Goal: Find specific page/section: Find specific page/section

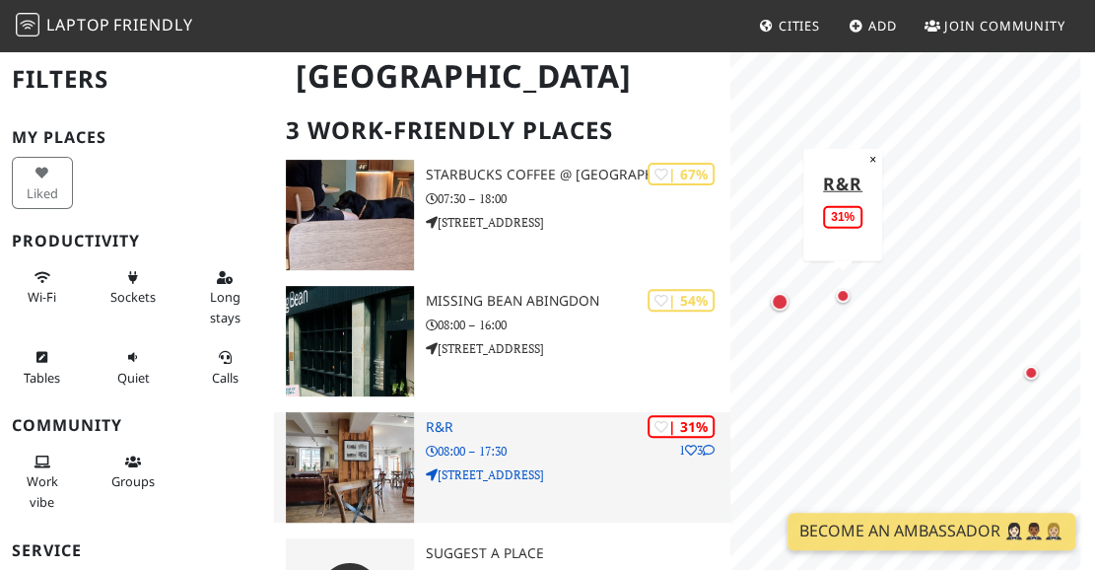
scroll to position [215, 0]
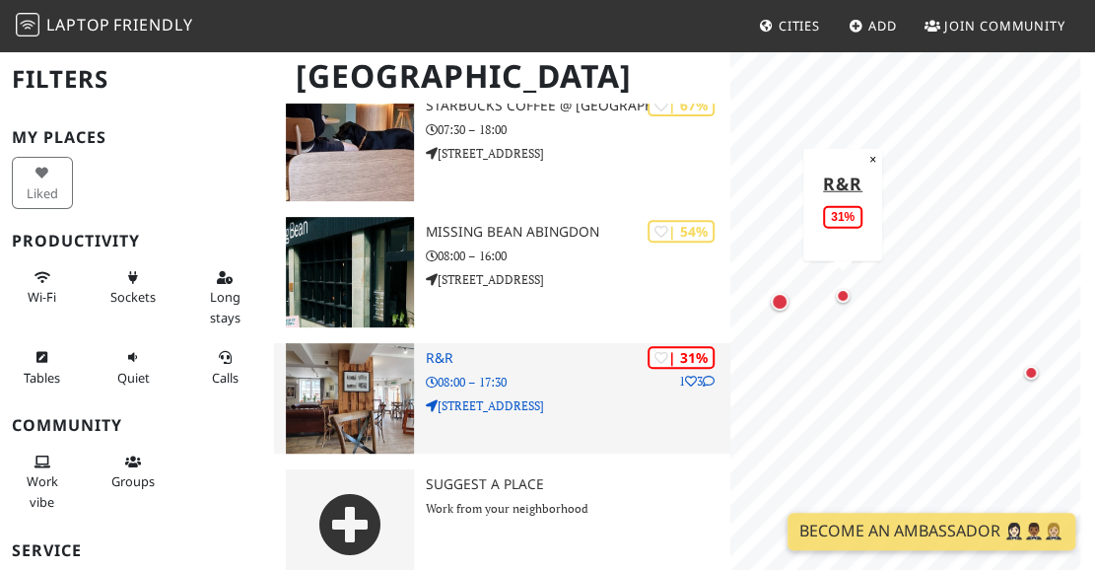
click at [389, 387] on img at bounding box center [350, 398] width 128 height 110
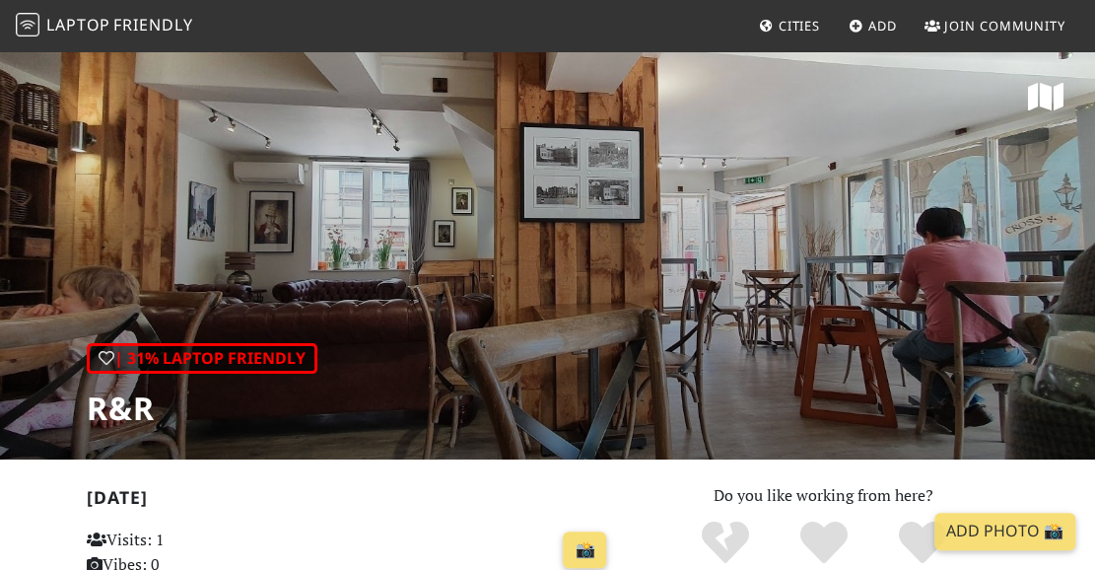
click at [541, 171] on div "| 31% Laptop Friendly R&R" at bounding box center [547, 254] width 1095 height 410
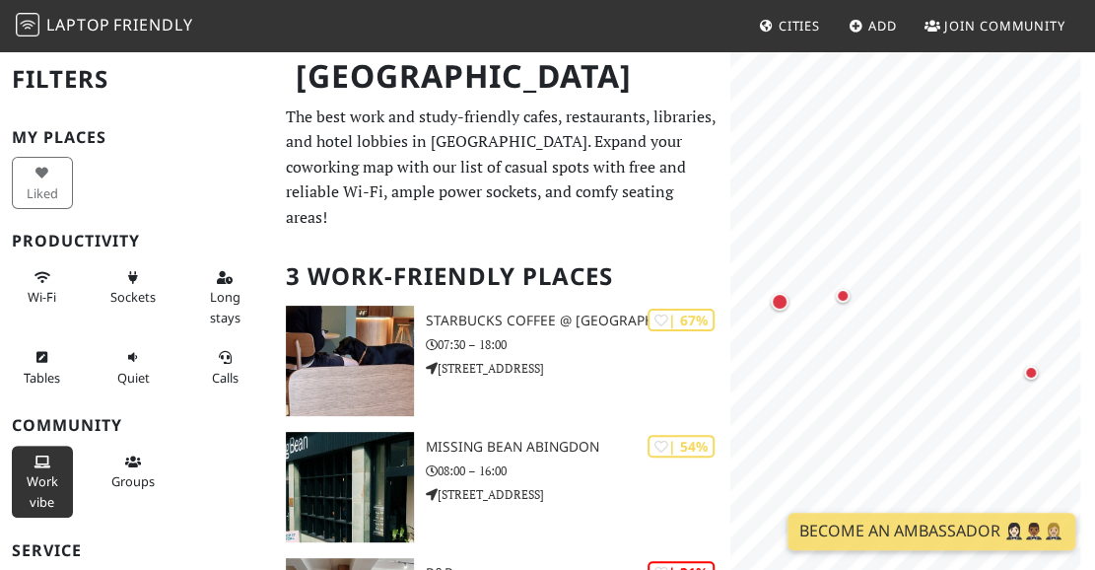
click at [43, 474] on span "Work vibe" at bounding box center [43, 490] width 32 height 37
